Goal: Information Seeking & Learning: Learn about a topic

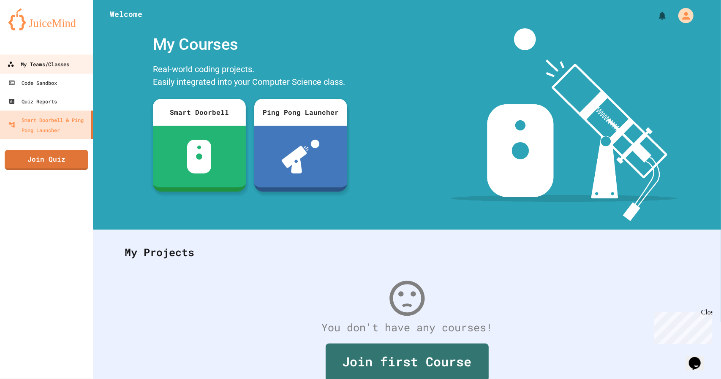
click at [56, 60] on div "My Teams/Classes" at bounding box center [38, 64] width 62 height 11
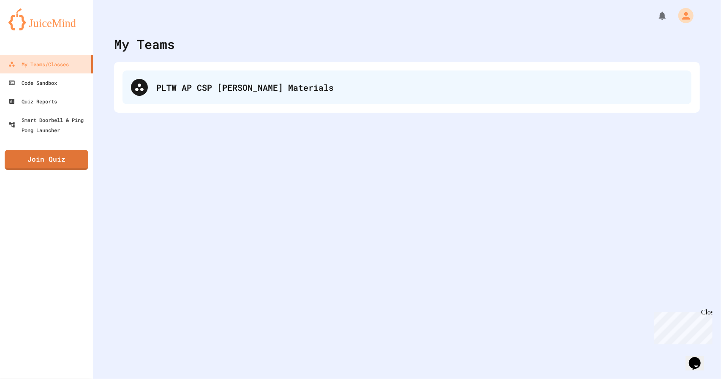
click at [262, 91] on div "PLTW AP CSP [PERSON_NAME] Materials" at bounding box center [419, 87] width 527 height 13
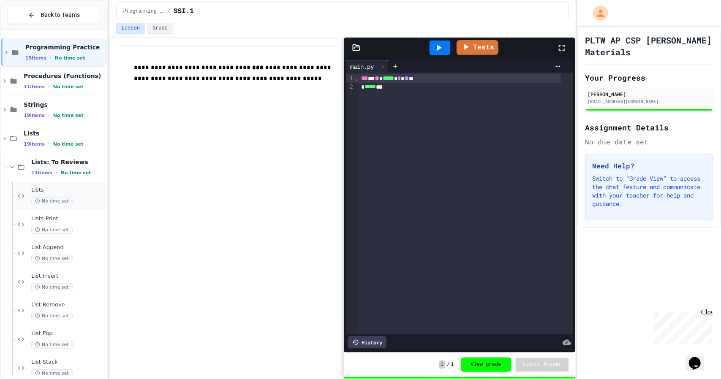
click at [74, 191] on span "Lists" at bounding box center [68, 190] width 74 height 7
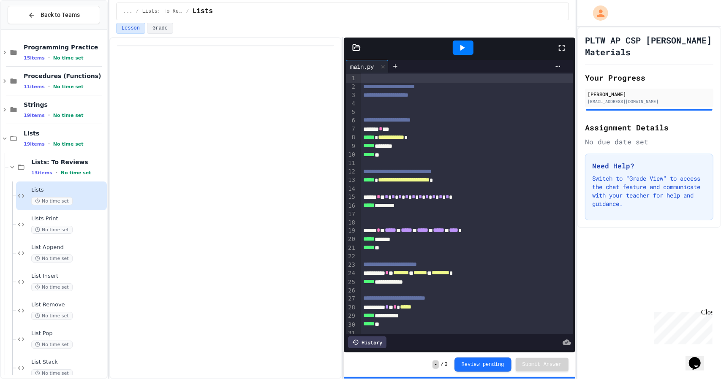
scroll to position [76, 0]
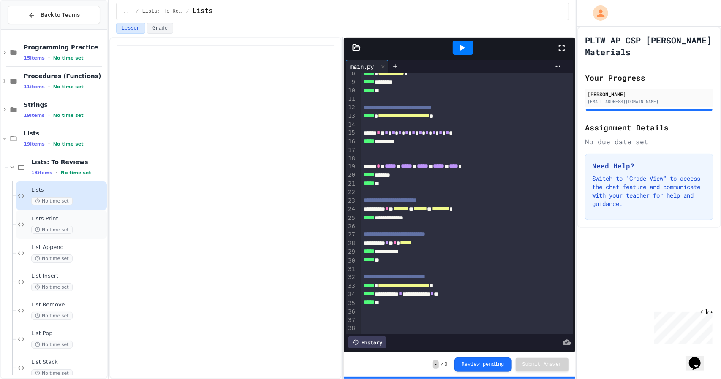
click at [86, 227] on div "No time set" at bounding box center [68, 230] width 74 height 8
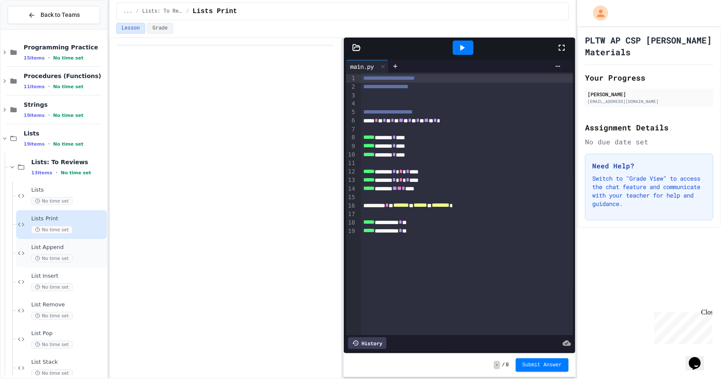
click at [79, 240] on div "List Append No time set" at bounding box center [61, 253] width 91 height 29
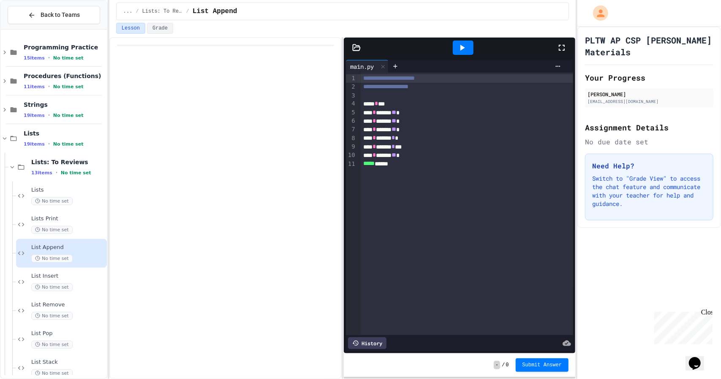
drag, startPoint x: 158, startPoint y: 231, endPoint x: 135, endPoint y: 255, distance: 33.5
click at [135, 255] on div at bounding box center [225, 208] width 232 height 342
drag, startPoint x: 147, startPoint y: 234, endPoint x: 139, endPoint y: 262, distance: 29.0
click at [139, 262] on div at bounding box center [225, 208] width 232 height 342
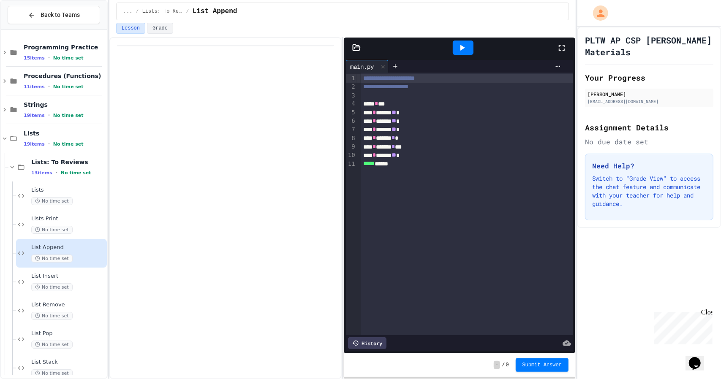
click at [458, 51] on icon at bounding box center [462, 48] width 10 height 10
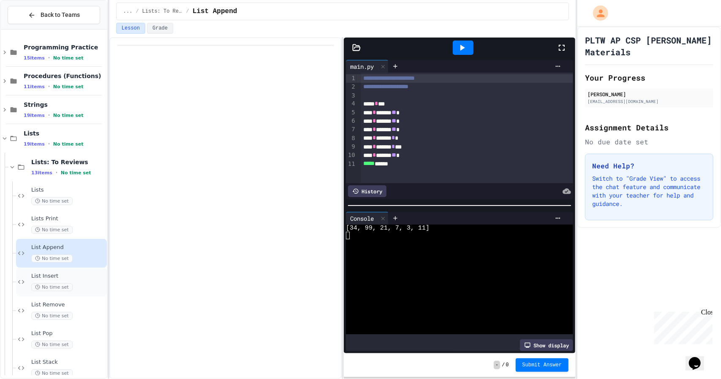
click at [32, 282] on div "List Insert No time set" at bounding box center [68, 282] width 74 height 19
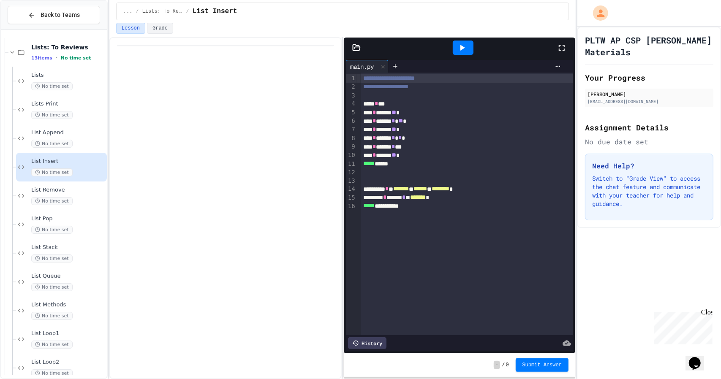
scroll to position [127, 0]
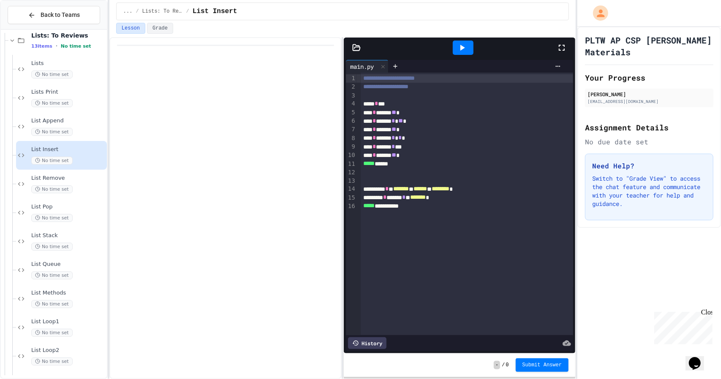
click at [469, 46] on div at bounding box center [463, 48] width 21 height 14
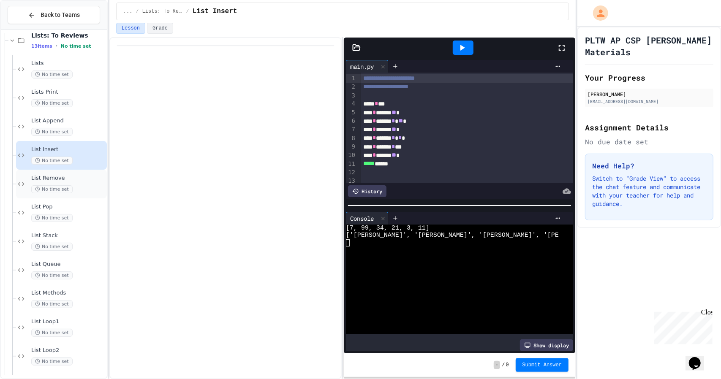
click at [80, 173] on div "List Remove No time set" at bounding box center [61, 184] width 91 height 29
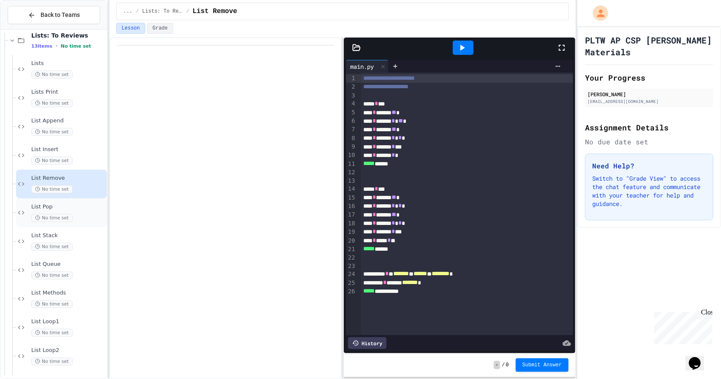
click at [71, 200] on div "List Pop No time set" at bounding box center [61, 213] width 91 height 29
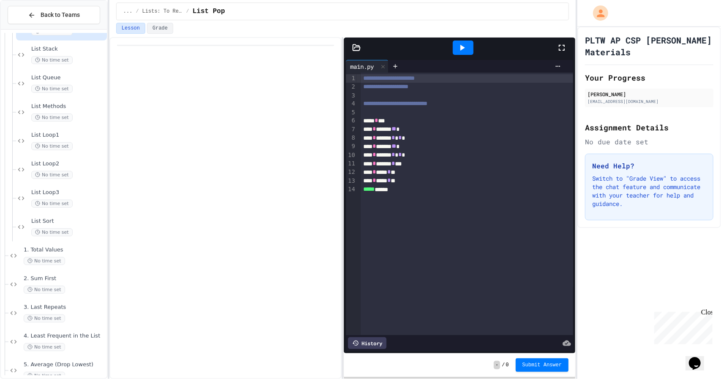
scroll to position [314, 0]
click at [454, 44] on div at bounding box center [463, 48] width 21 height 14
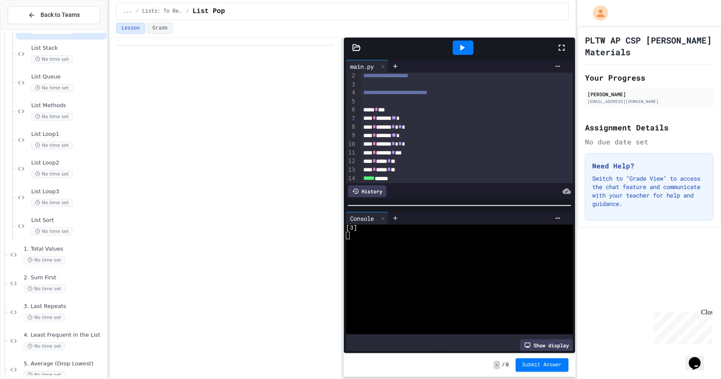
scroll to position [22, 0]
click at [472, 48] on div at bounding box center [463, 48] width 21 height 14
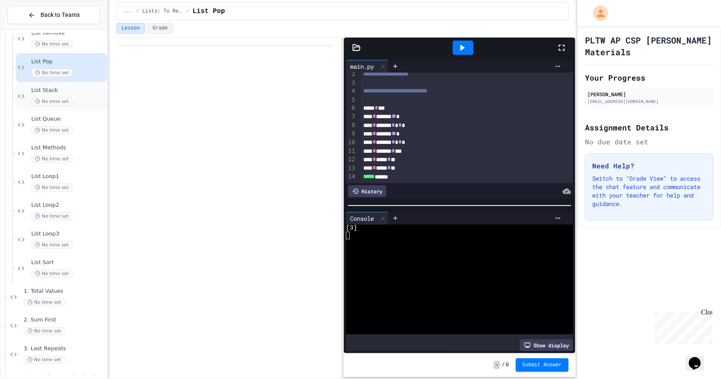
click at [72, 89] on span "List Stack" at bounding box center [68, 90] width 74 height 7
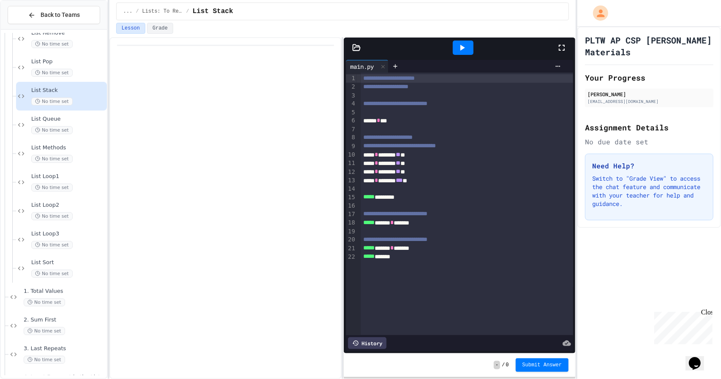
click at [463, 48] on icon at bounding box center [462, 48] width 10 height 10
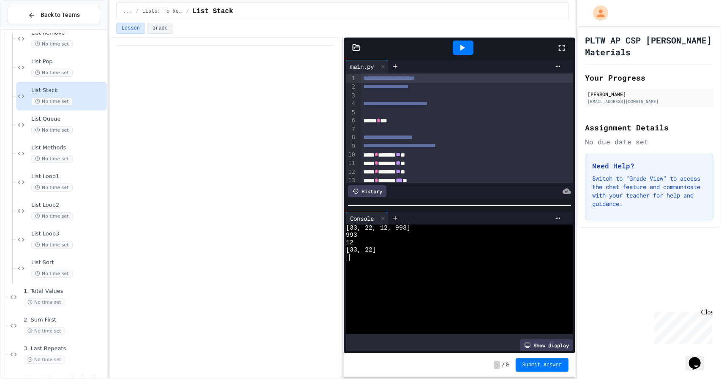
drag, startPoint x: 191, startPoint y: 102, endPoint x: 218, endPoint y: 81, distance: 34.3
click at [188, 88] on div at bounding box center [225, 73] width 217 height 39
click at [616, 41] on h1 "PLTW AP CSP [PERSON_NAME] Materials" at bounding box center [649, 46] width 128 height 24
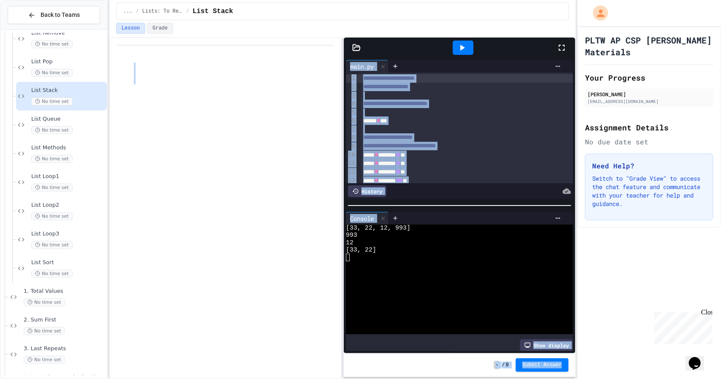
drag, startPoint x: 616, startPoint y: 41, endPoint x: 317, endPoint y: 69, distance: 300.4
click at [317, 69] on div "**********" at bounding box center [360, 189] width 721 height 379
click at [317, 69] on p at bounding box center [234, 68] width 200 height 11
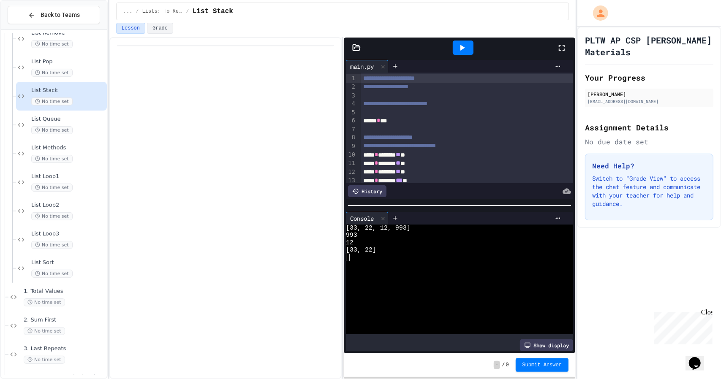
click at [610, 49] on h1 "PLTW AP CSP [PERSON_NAME] Materials" at bounding box center [649, 46] width 128 height 24
click at [239, 80] on p at bounding box center [234, 79] width 200 height 11
